Goal: Information Seeking & Learning: Learn about a topic

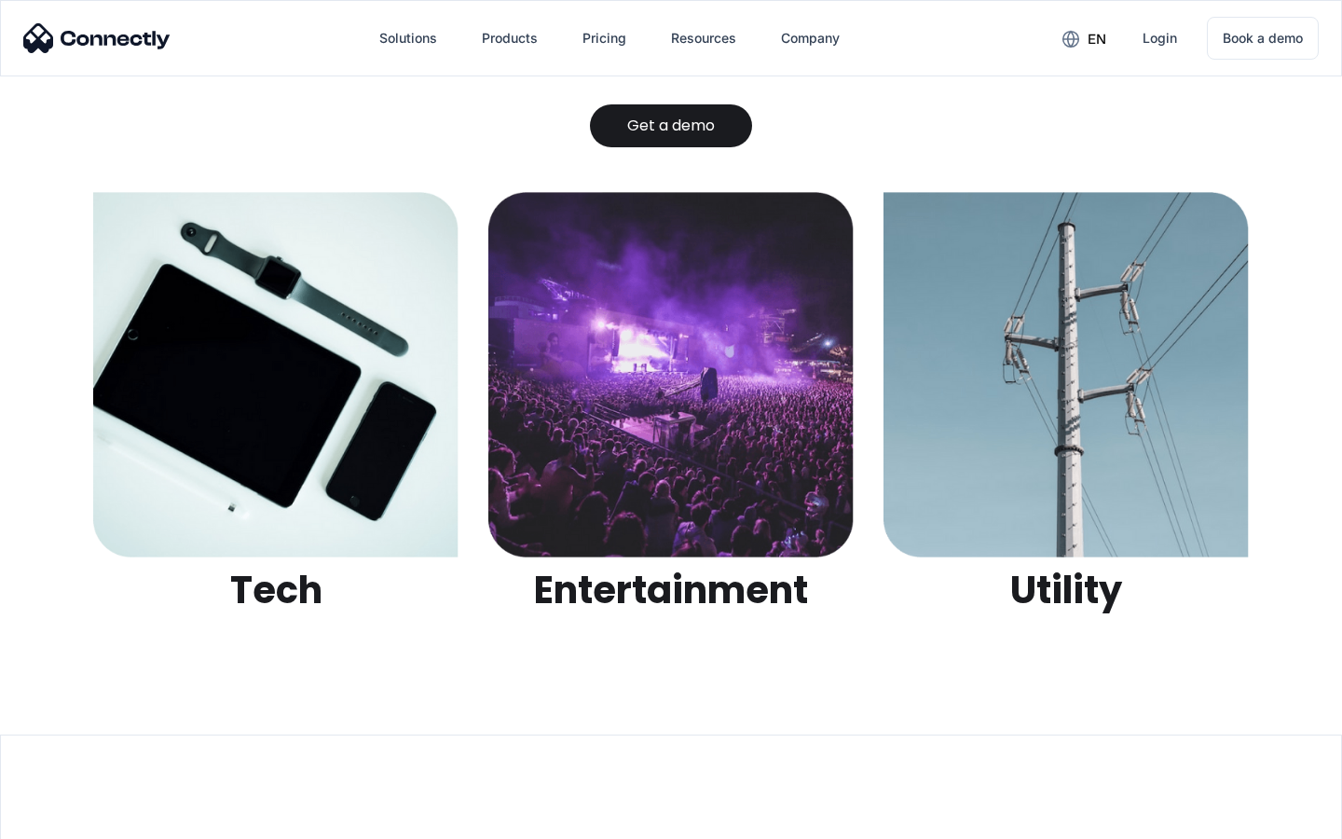
scroll to position [5879, 0]
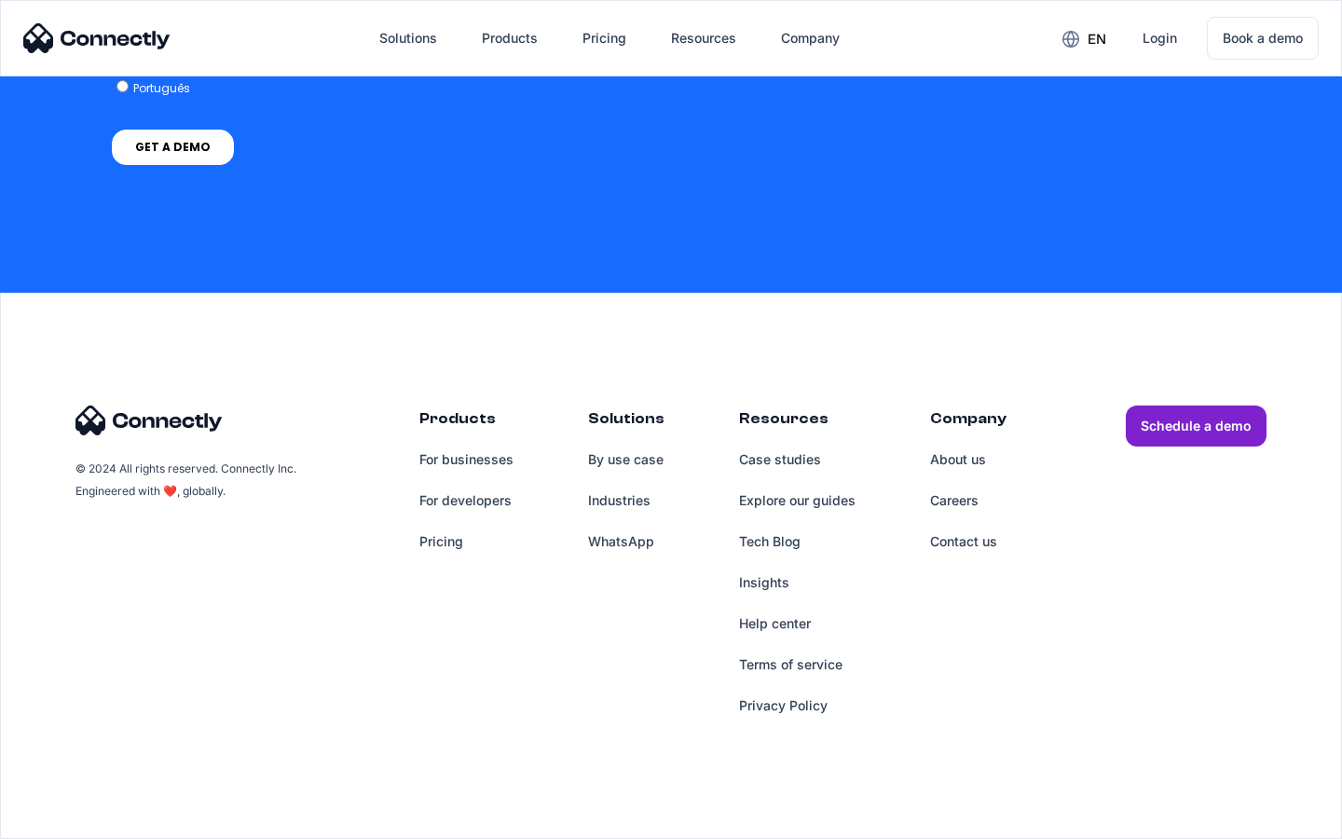
scroll to position [7665, 0]
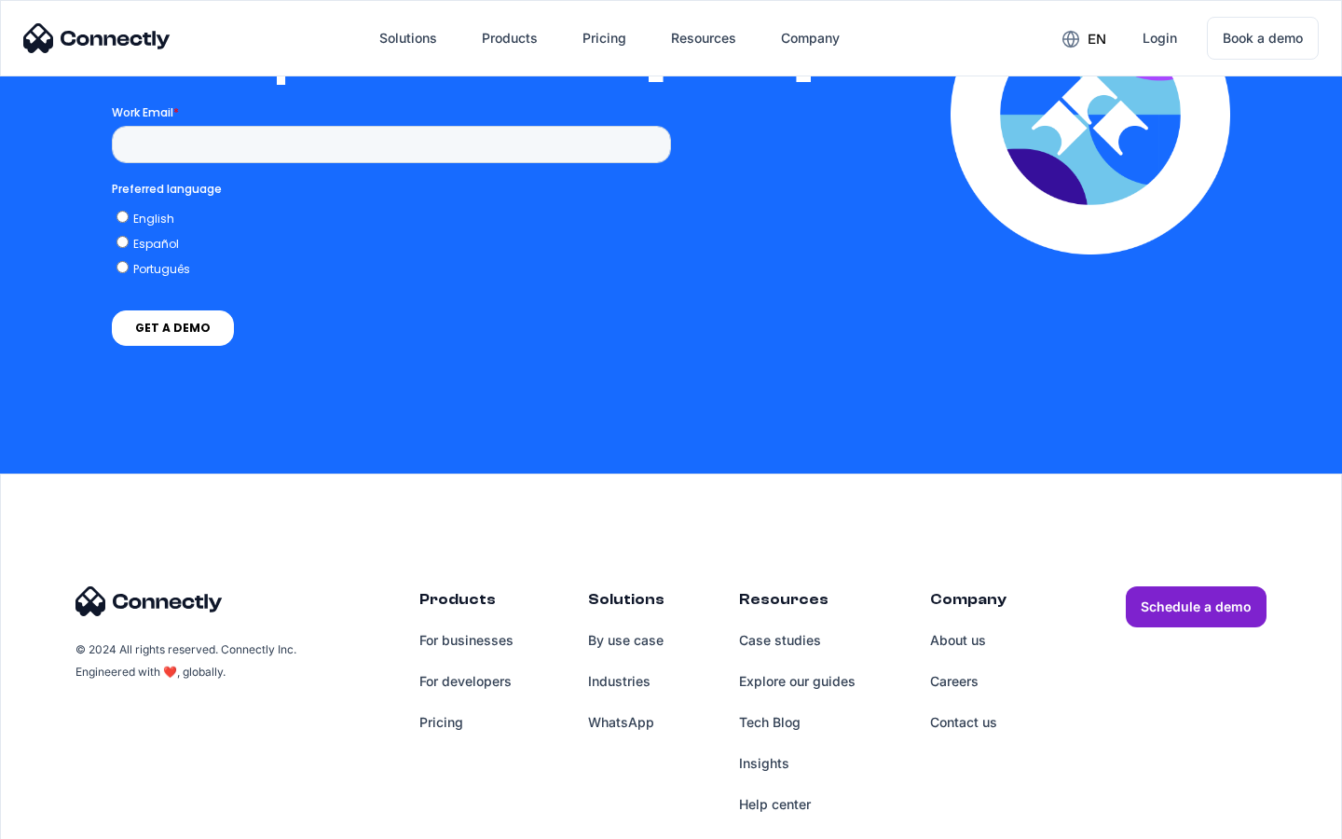
scroll to position [4074, 0]
